Goal: Task Accomplishment & Management: Manage account settings

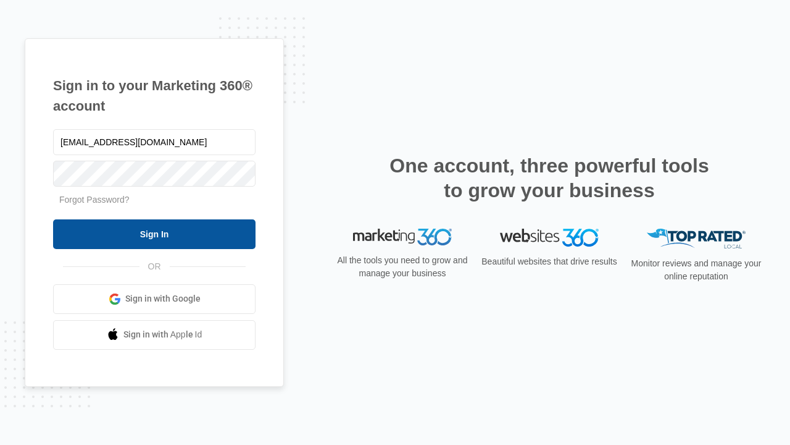
click at [154, 233] on input "Sign In" at bounding box center [154, 234] width 203 height 30
